Goal: Find specific page/section: Find specific page/section

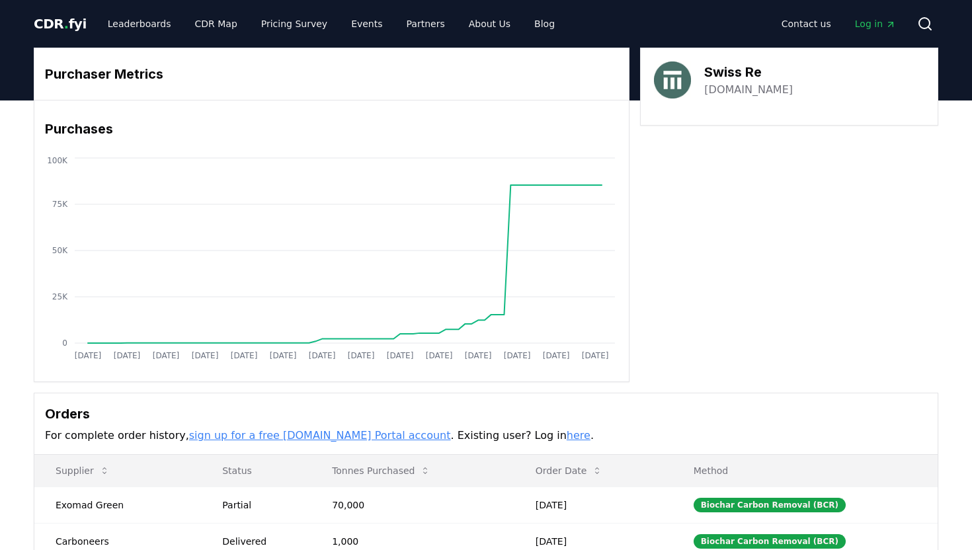
scroll to position [264, 0]
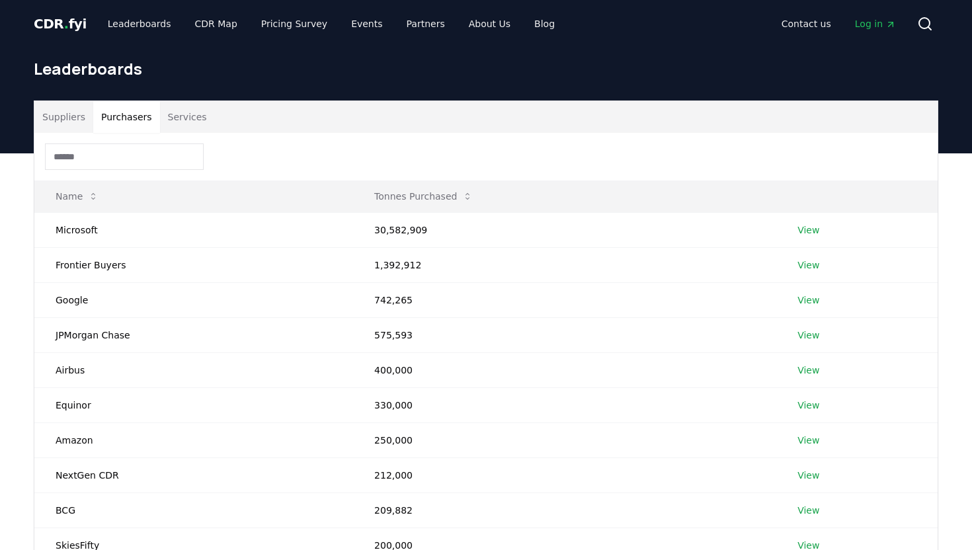
click at [133, 127] on button "Purchasers" at bounding box center [126, 117] width 67 height 32
click at [120, 157] on input at bounding box center [124, 156] width 159 height 26
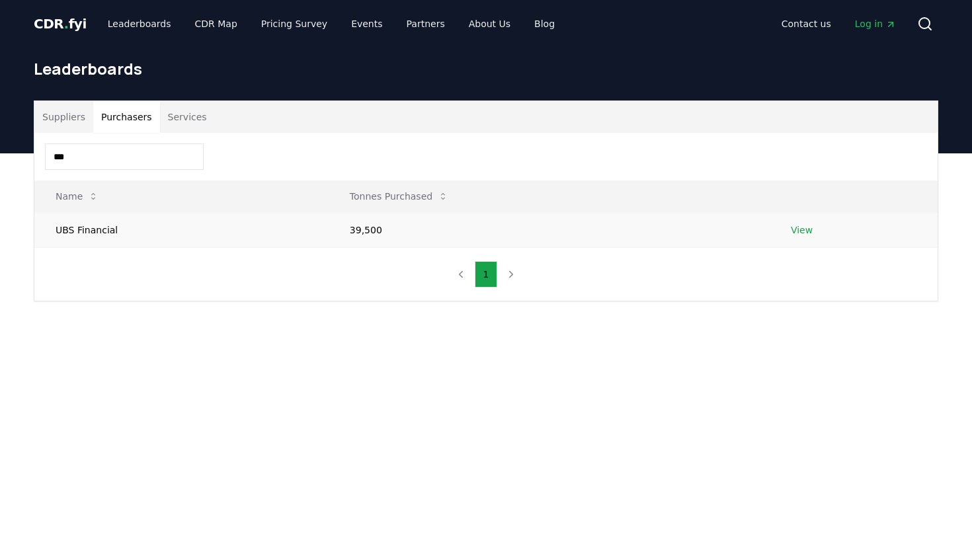
type input "***"
click at [802, 231] on link "View" at bounding box center [802, 229] width 22 height 13
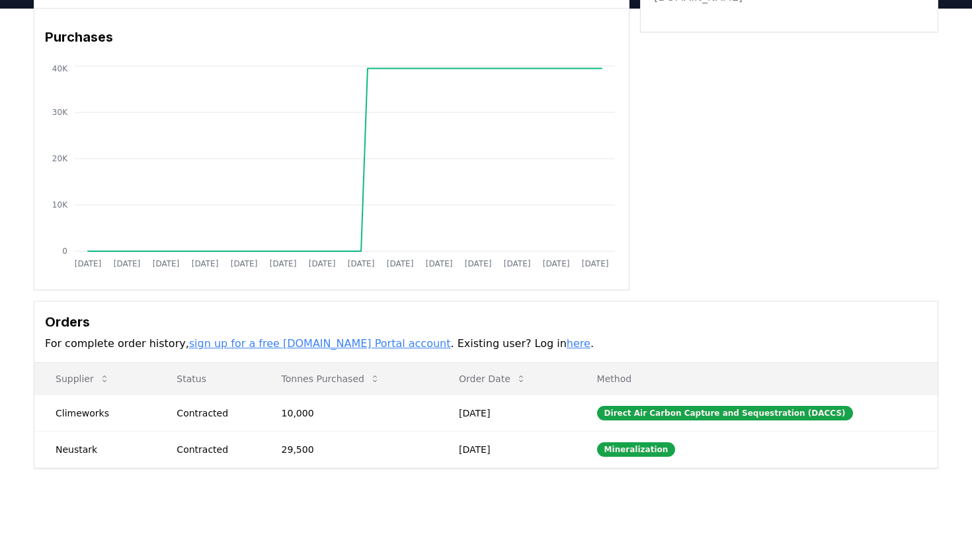
scroll to position [132, 0]
